Goal: Transaction & Acquisition: Obtain resource

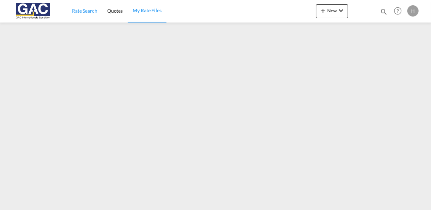
click at [80, 8] on span "Rate Search" at bounding box center [84, 11] width 25 height 6
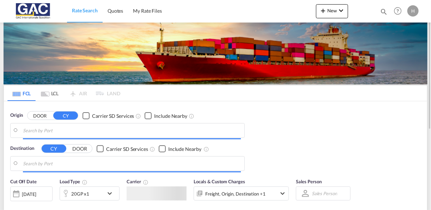
type input "[GEOGRAPHIC_DATA], DEBRV"
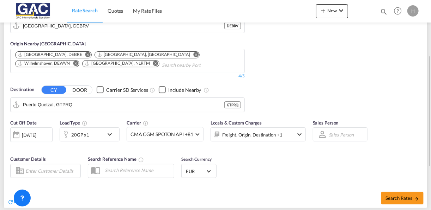
scroll to position [103, 0]
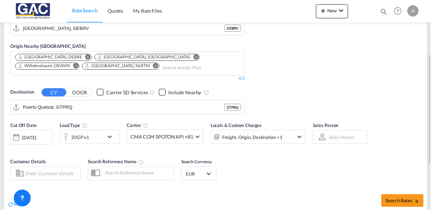
click at [109, 141] on div "20GP x1" at bounding box center [90, 137] width 60 height 14
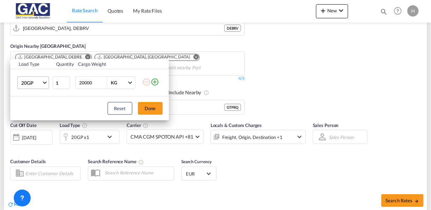
click at [43, 85] on md-select-value "20GP" at bounding box center [34, 83] width 28 height 12
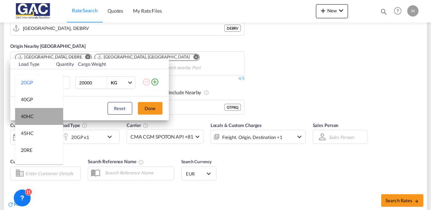
click at [43, 116] on md-option "40HC" at bounding box center [39, 116] width 48 height 17
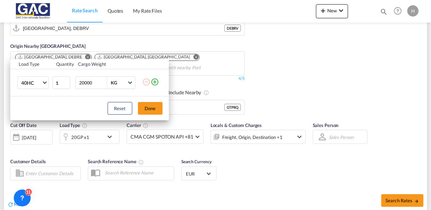
click at [189, 146] on div "Load Type Quantity Cargo Weight 40HC 1 20000 KG KG Load type addition is restri…" at bounding box center [215, 105] width 431 height 210
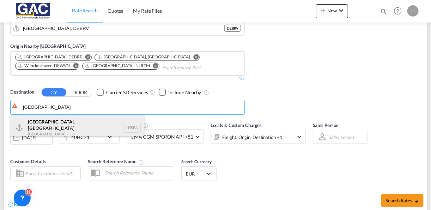
click at [53, 123] on div "[GEOGRAPHIC_DATA] , [GEOGRAPHIC_DATA] [GEOGRAPHIC_DATA] USSEA" at bounding box center [77, 127] width 134 height 25
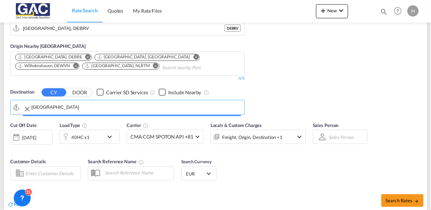
type input "[GEOGRAPHIC_DATA], [GEOGRAPHIC_DATA], USSEA"
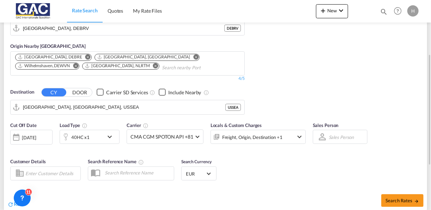
click at [78, 63] on md-icon "Remove" at bounding box center [75, 65] width 5 height 5
click at [91, 63] on md-icon "Remove" at bounding box center [88, 65] width 5 height 5
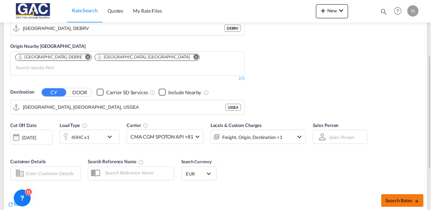
click at [396, 198] on span "Search Rates" at bounding box center [402, 201] width 34 height 6
type input "DEBRV to USSEA / [DATE]"
